Goal: Information Seeking & Learning: Check status

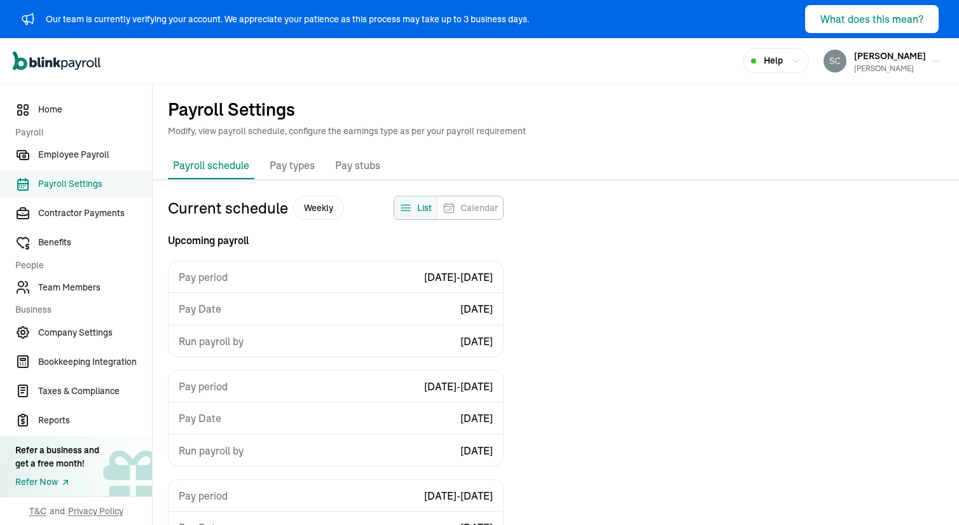
scroll to position [153, 0]
click at [839, 3] on div "Our team is currently verifying your account. We appreciate your patience as th…" at bounding box center [479, 19] width 959 height 38
click at [841, 16] on div "What does this mean?" at bounding box center [872, 18] width 103 height 15
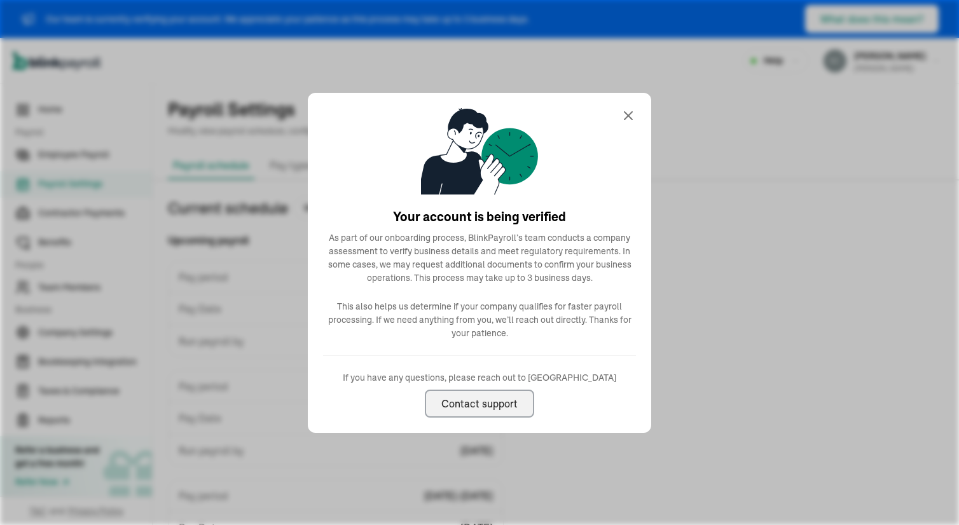
click at [632, 108] on icon at bounding box center [628, 115] width 15 height 15
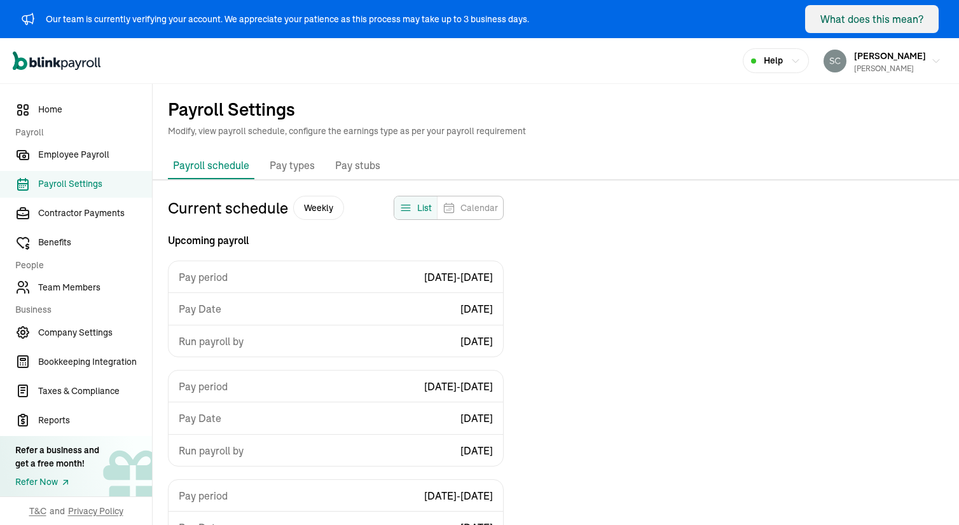
click at [624, 115] on h1 "Payroll Settings" at bounding box center [556, 109] width 776 height 20
click at [839, 3] on div "Our team is currently verifying your account. We appreciate your patience as th…" at bounding box center [479, 19] width 959 height 38
click at [841, 16] on div "What does this mean?" at bounding box center [872, 18] width 103 height 15
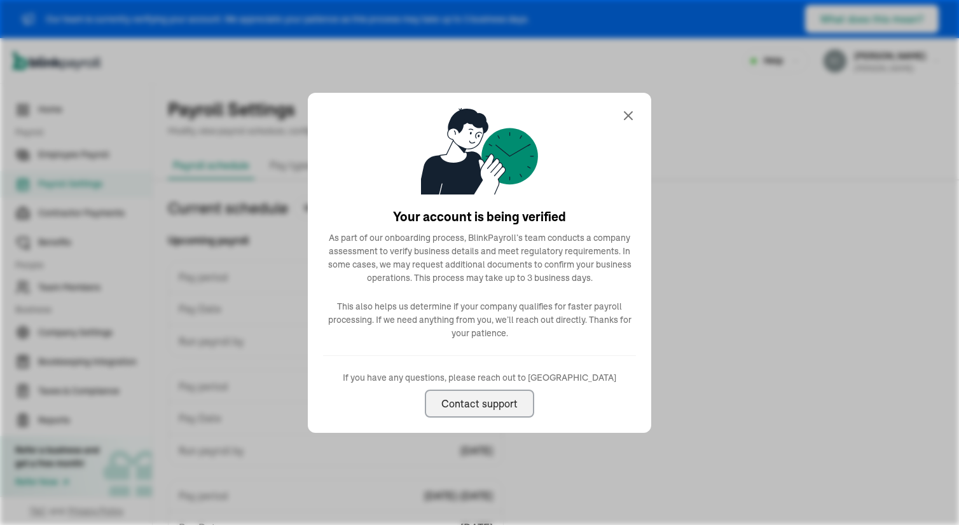
click at [632, 108] on icon at bounding box center [628, 115] width 15 height 15
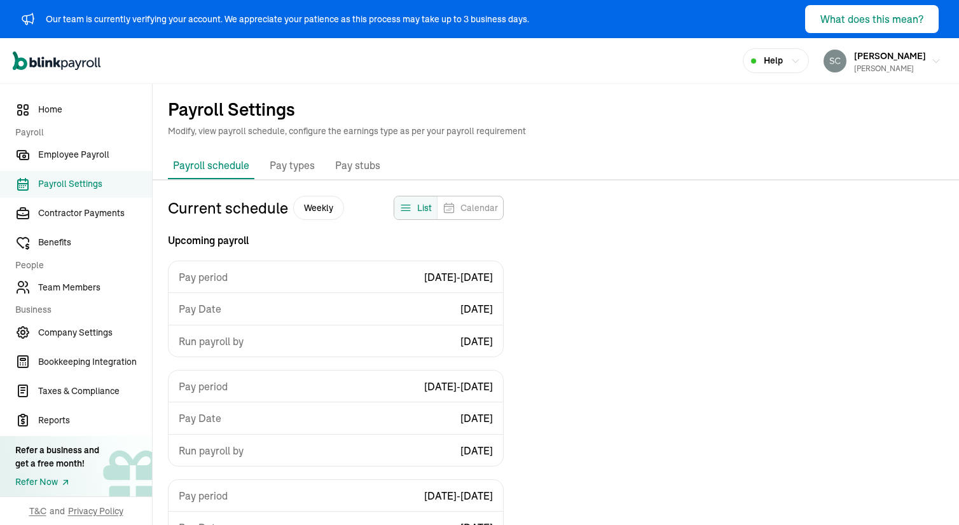
click at [624, 115] on h1 "Payroll Settings" at bounding box center [556, 109] width 776 height 20
